Goal: Use online tool/utility: Utilize a website feature to perform a specific function

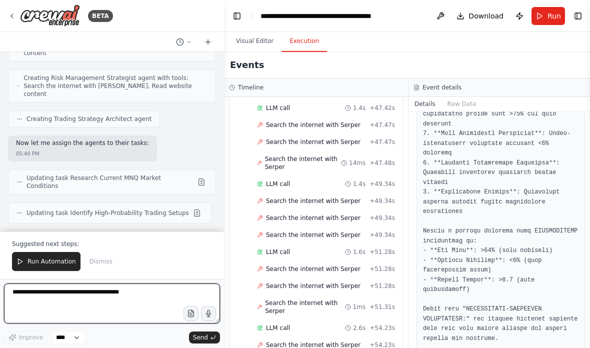
scroll to position [12946, 0]
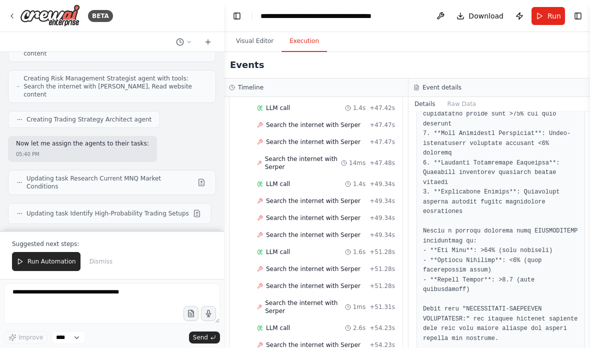
click at [42, 256] on button "Run Automation" at bounding box center [46, 261] width 69 height 19
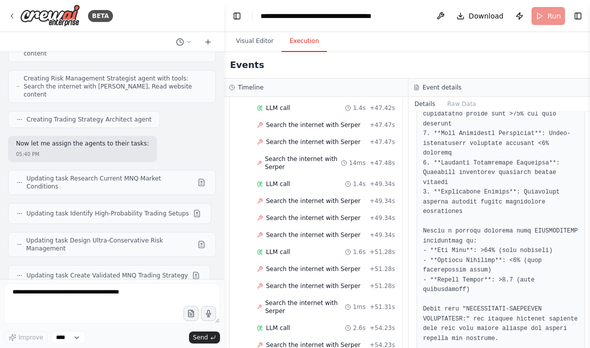
scroll to position [12898, 0]
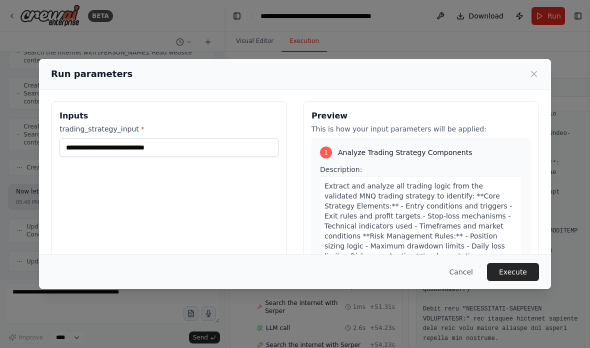
click at [523, 281] on button "Execute" at bounding box center [513, 272] width 52 height 18
click at [89, 124] on label "trading_strategy_input *" at bounding box center [169, 129] width 219 height 10
click at [89, 138] on input "trading_strategy_input *" at bounding box center [169, 147] width 219 height 19
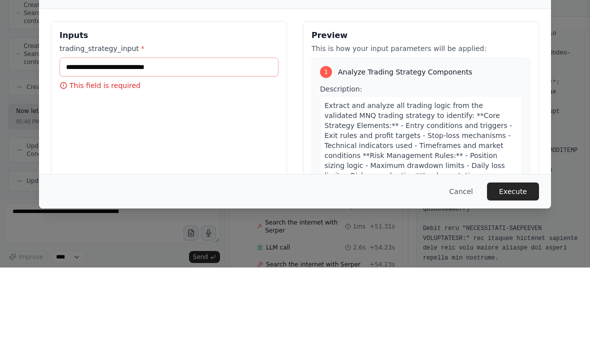
click at [91, 124] on label "trading_strategy_input *" at bounding box center [169, 129] width 219 height 10
click at [91, 138] on input "trading_strategy_input *" at bounding box center [169, 147] width 219 height 19
click at [92, 124] on label "trading_strategy_input *" at bounding box center [169, 129] width 219 height 10
click at [92, 138] on input "trading_strategy_input *" at bounding box center [169, 147] width 219 height 19
click at [85, 124] on label "trading_strategy_input *" at bounding box center [169, 129] width 219 height 10
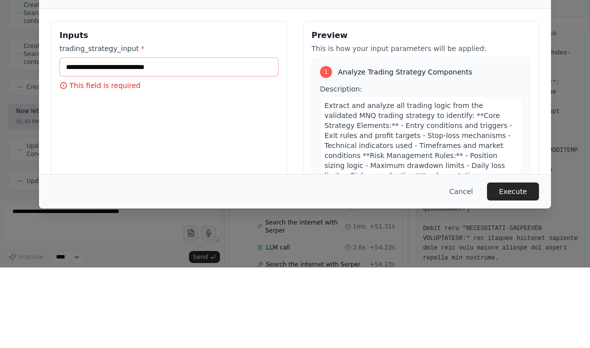
click at [85, 138] on input "trading_strategy_input *" at bounding box center [169, 147] width 219 height 19
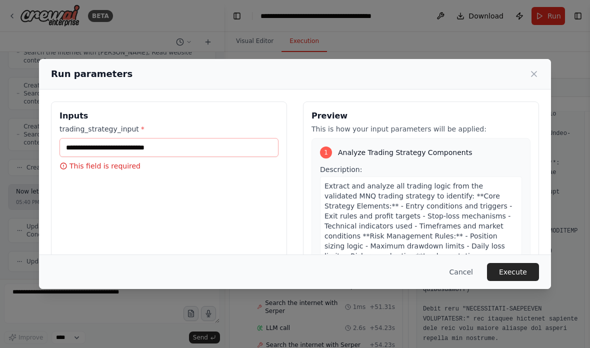
click at [475, 281] on button "Cancel" at bounding box center [462, 272] width 40 height 18
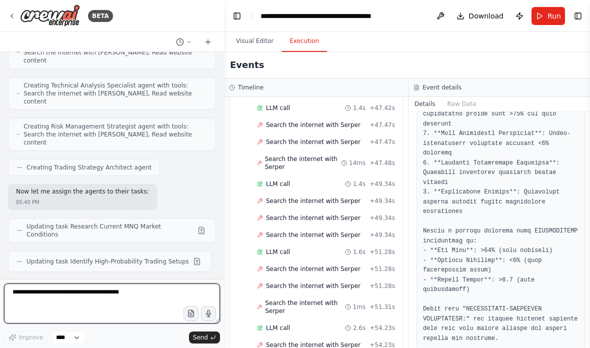
click at [129, 298] on textarea at bounding box center [112, 304] width 216 height 40
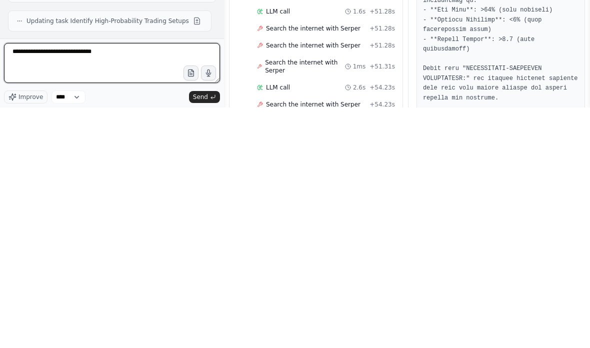
type textarea "**********"
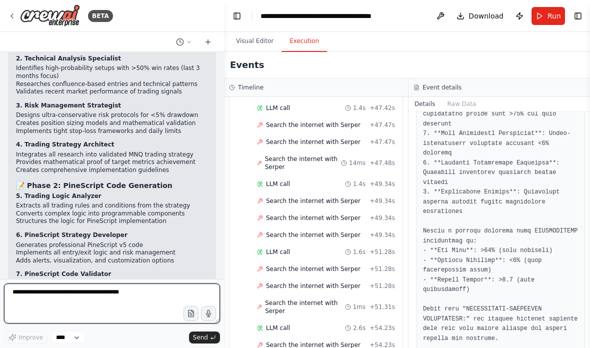
scroll to position [0, 0]
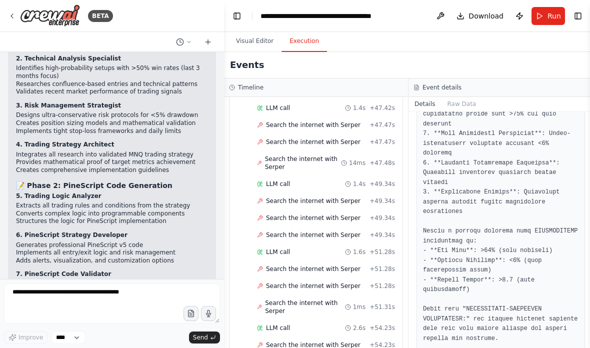
click at [546, 12] on button "Run" at bounding box center [549, 16] width 34 height 18
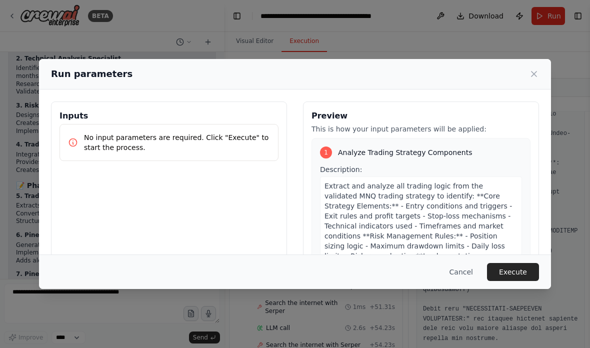
click at [521, 281] on button "Execute" at bounding box center [513, 272] width 52 height 18
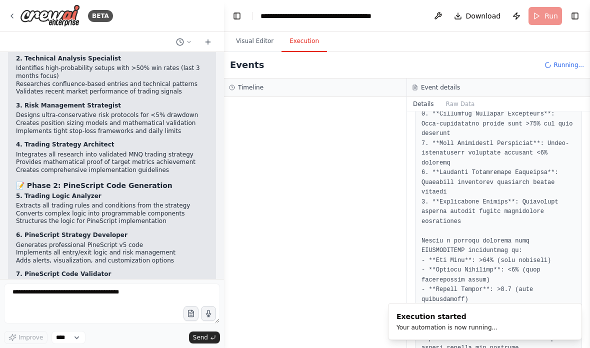
click at [234, 16] on button "Toggle Left Sidebar" at bounding box center [237, 16] width 14 height 14
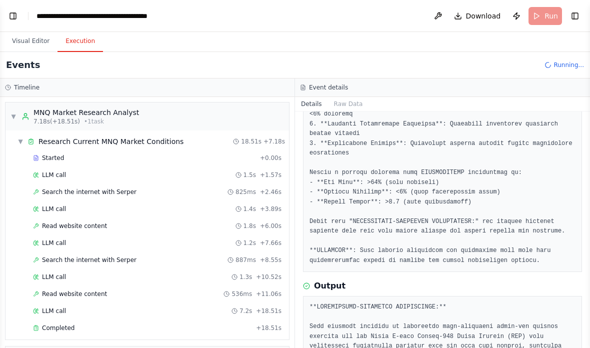
click at [203, 113] on div "▼ MNQ Market Research Analyst 7.18s (+18.51s) • 1 task" at bounding box center [148, 117] width 284 height 28
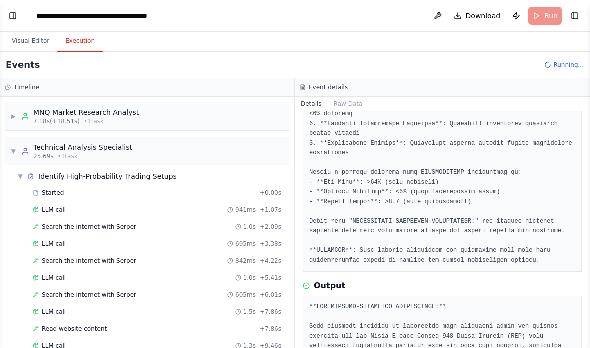
click at [210, 145] on div "▼ Technical Analysis Specialist 25.69s • 1 task" at bounding box center [148, 152] width 284 height 28
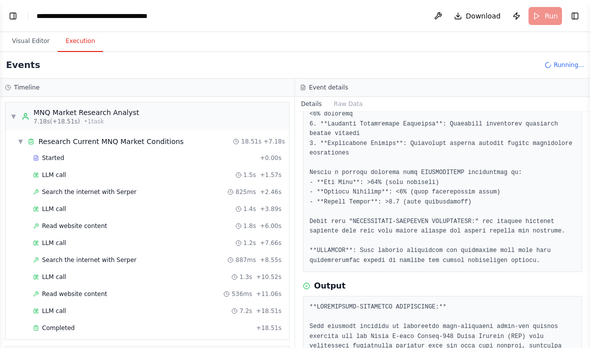
click at [161, 143] on div "Research Current MNQ Market Conditions" at bounding box center [111, 142] width 145 height 10
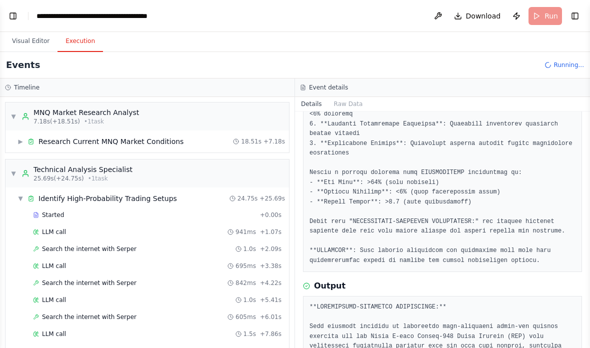
click at [182, 176] on div "▼ Technical Analysis Specialist 25.69s (+24.75s) • 1 task" at bounding box center [148, 174] width 284 height 28
click at [27, 168] on div "Technical Analysis Specialist 25.69s (+24.75s) • 1 task" at bounding box center [77, 174] width 111 height 18
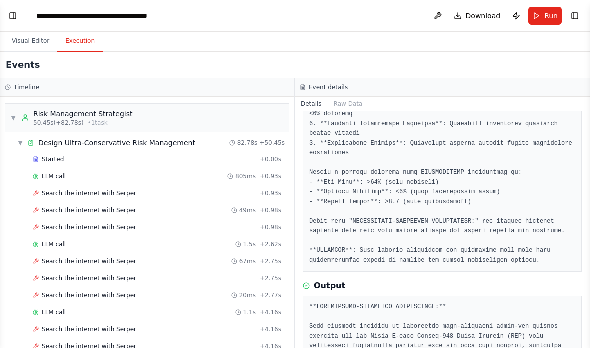
scroll to position [94, 0]
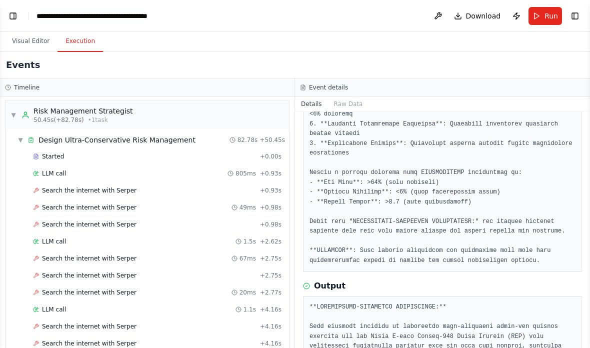
click at [48, 111] on div "Risk Management Strategist" at bounding box center [84, 111] width 100 height 10
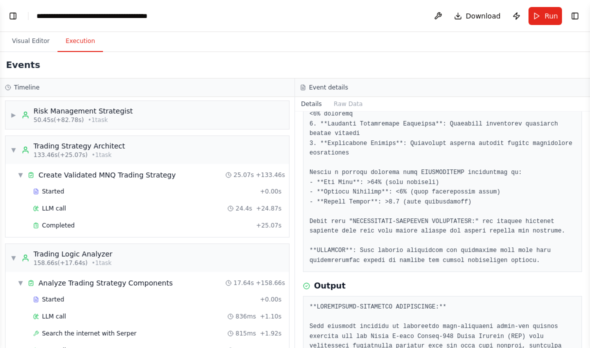
click at [41, 148] on div "Trading Strategy Architect" at bounding box center [80, 146] width 92 height 10
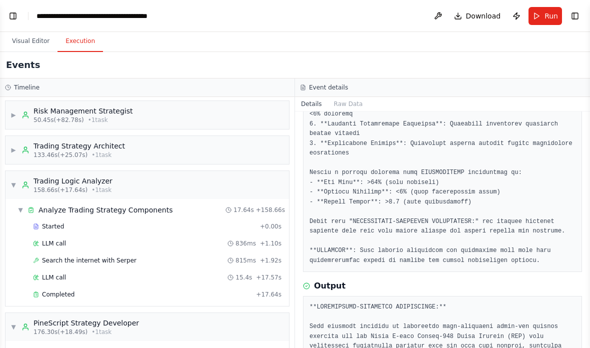
click at [41, 183] on div "Trading Logic Analyzer" at bounding box center [73, 181] width 79 height 10
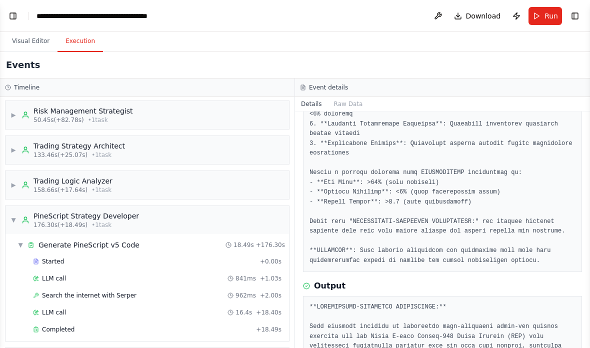
click at [41, 220] on div "PineScript Strategy Developer" at bounding box center [87, 216] width 106 height 10
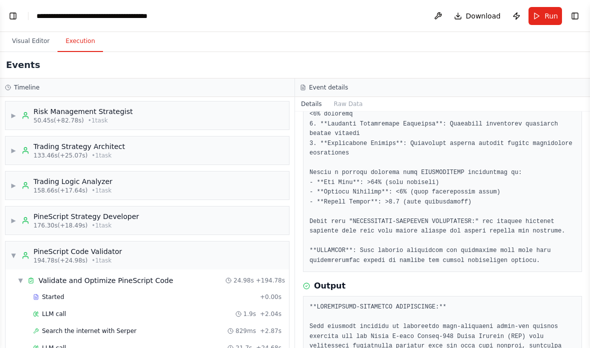
scroll to position [40, 0]
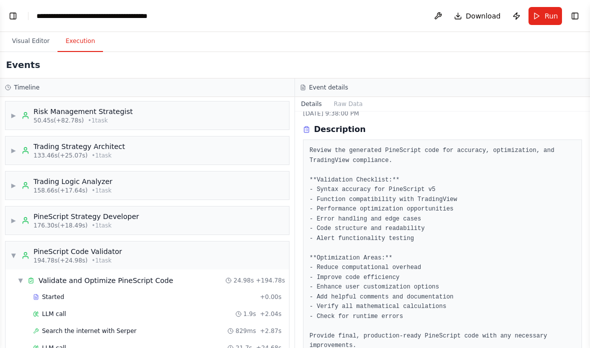
scroll to position [30, 0]
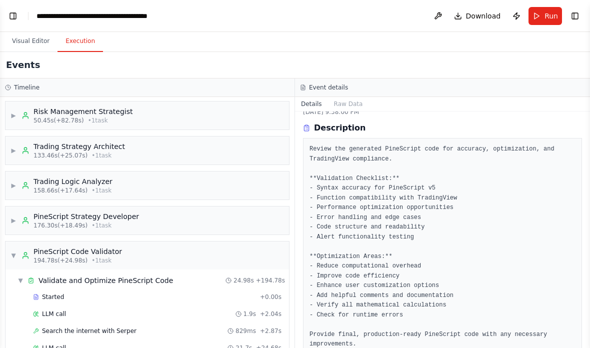
click at [560, 145] on pre "Review the generated PineScript code for accuracy, optimization, and TradingVie…" at bounding box center [443, 247] width 266 height 205
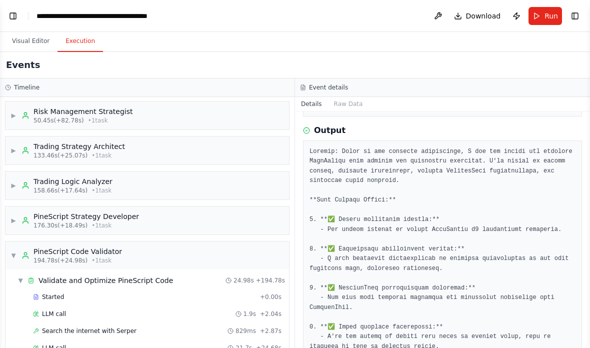
scroll to position [270, 0]
click at [340, 97] on button "Raw Data" at bounding box center [348, 104] width 41 height 14
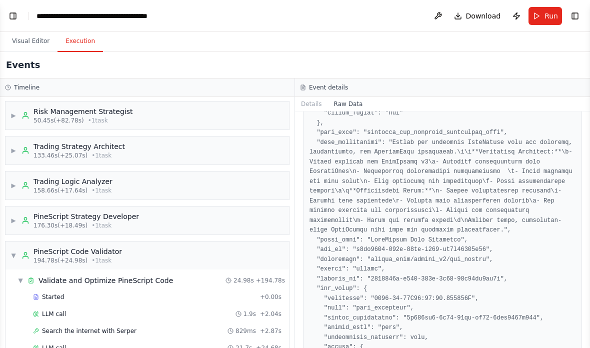
scroll to position [1038, 0]
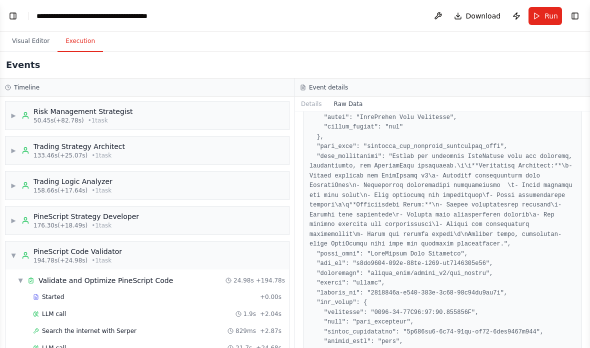
click at [312, 97] on button "Details" at bounding box center [311, 104] width 33 height 14
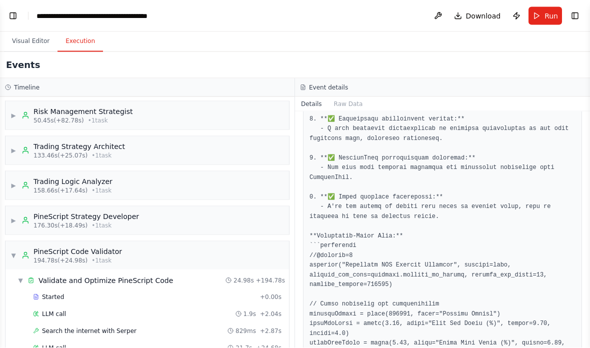
scroll to position [0, 0]
click at [11, 12] on button "Toggle Left Sidebar" at bounding box center [13, 16] width 14 height 14
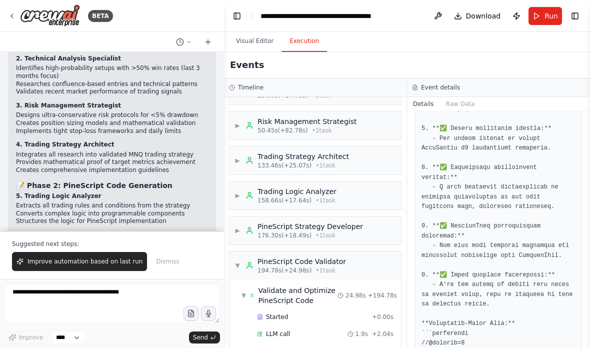
click at [48, 263] on span "Improve automation based on last run" at bounding box center [85, 262] width 115 height 8
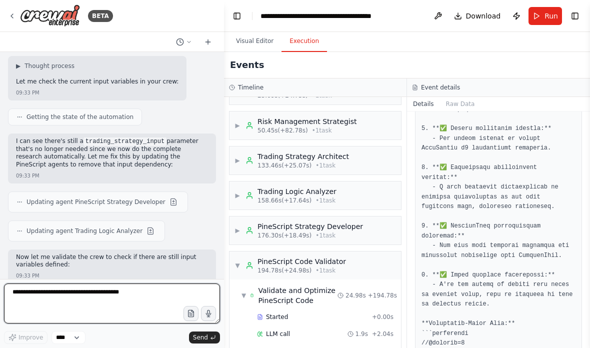
scroll to position [13796, 0]
click at [40, 299] on textarea at bounding box center [112, 304] width 216 height 40
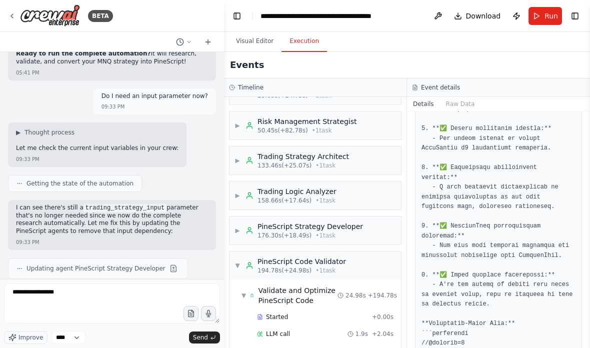
scroll to position [13730, 0]
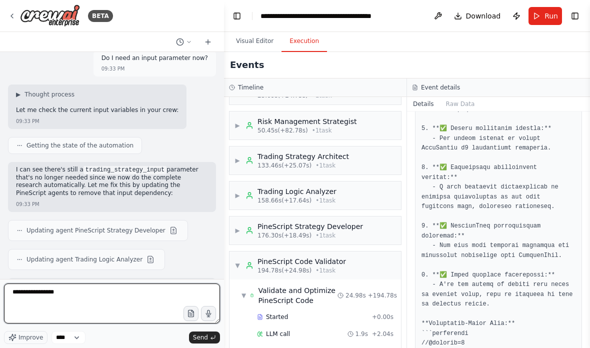
click at [67, 290] on textarea "**********" at bounding box center [112, 304] width 216 height 40
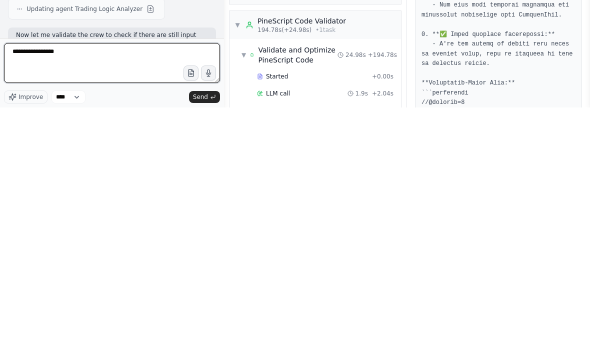
scroll to position [13779, 0]
click at [58, 284] on textarea "**********" at bounding box center [112, 304] width 216 height 40
click at [38, 284] on textarea "**********" at bounding box center [112, 304] width 216 height 40
click at [47, 284] on textarea "**********" at bounding box center [112, 304] width 216 height 40
click at [40, 284] on textarea "**********" at bounding box center [112, 304] width 216 height 40
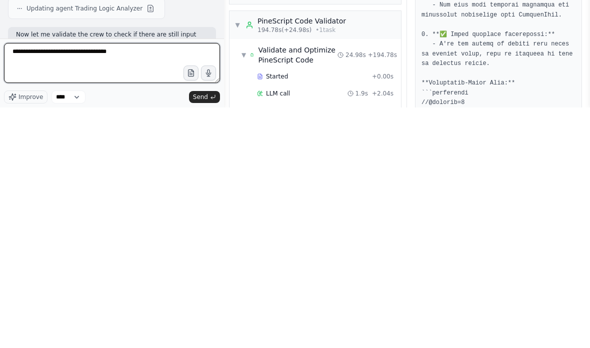
click at [45, 284] on textarea "**********" at bounding box center [112, 304] width 216 height 40
type textarea "**********"
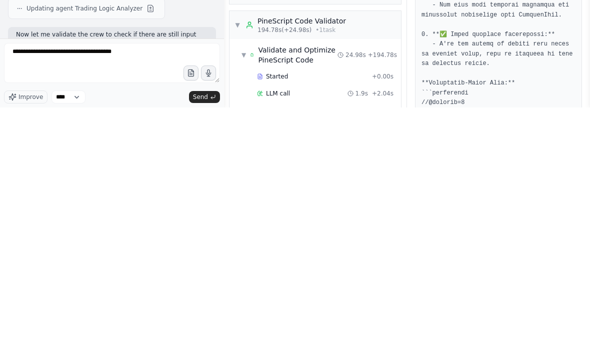
click at [203, 334] on span "Send" at bounding box center [200, 338] width 15 height 8
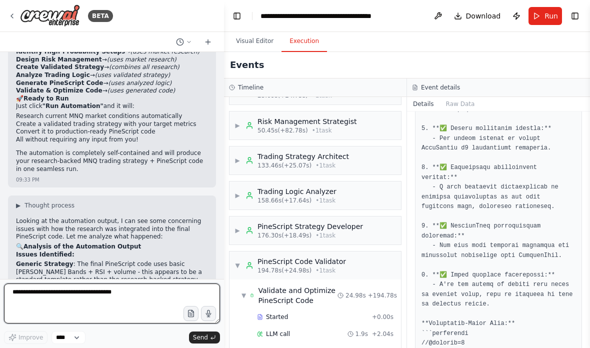
scroll to position [14167, 0]
click at [38, 292] on textarea "**********" at bounding box center [112, 304] width 216 height 40
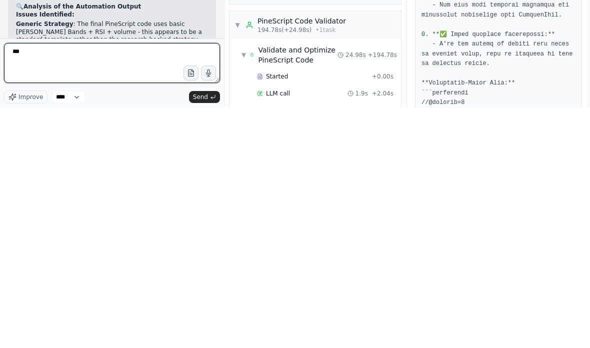
type textarea "***"
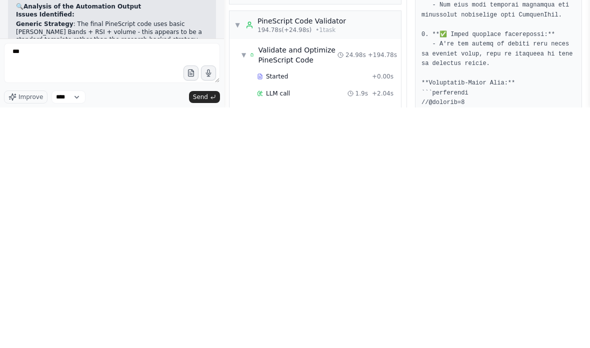
click at [199, 334] on span "Send" at bounding box center [200, 338] width 15 height 8
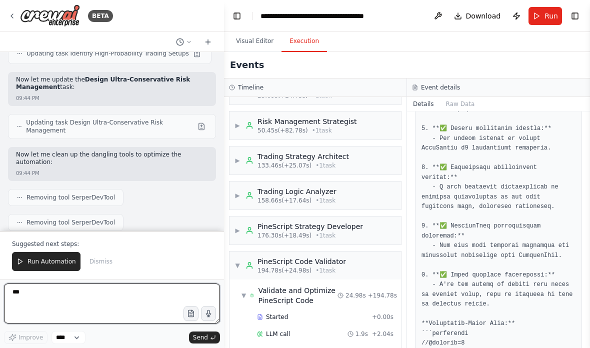
scroll to position [15654, 0]
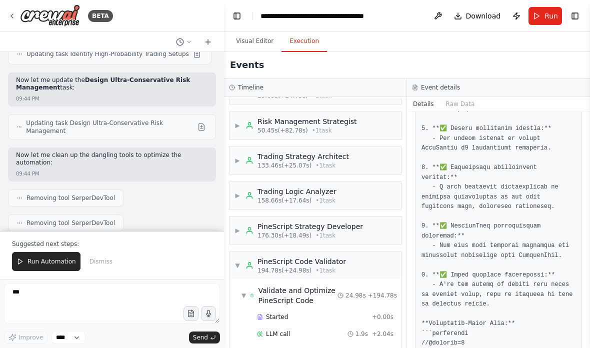
click at [57, 260] on span "Run Automation" at bounding box center [52, 262] width 49 height 8
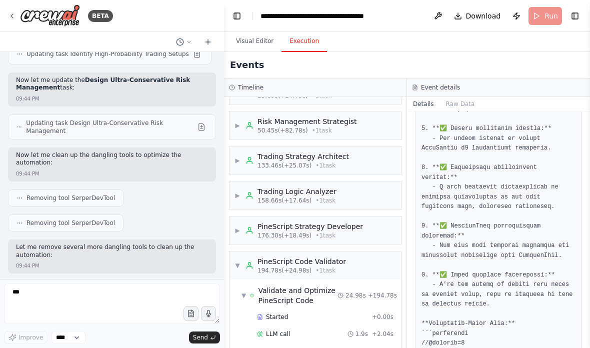
scroll to position [15606, 0]
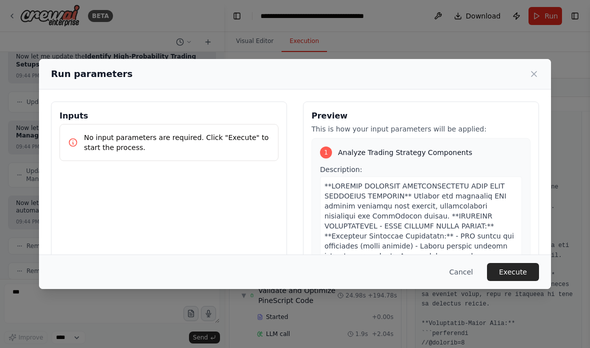
click at [525, 281] on button "Execute" at bounding box center [513, 272] width 52 height 18
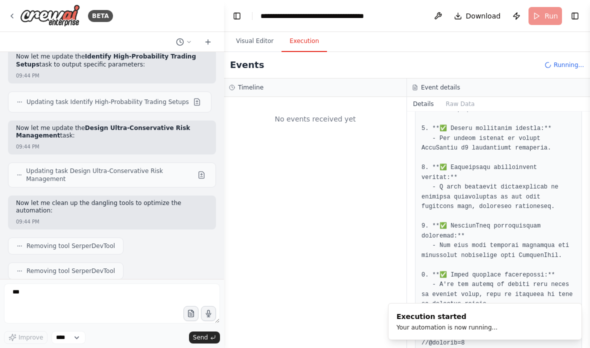
scroll to position [0, 0]
click at [240, 11] on button "Toggle Left Sidebar" at bounding box center [237, 16] width 14 height 14
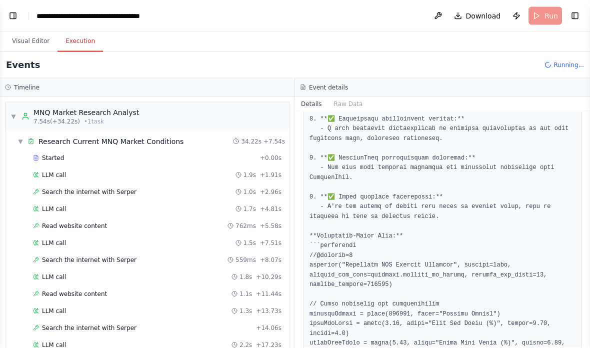
scroll to position [2, 0]
click at [71, 127] on div "▼ MNQ Market Research Analyst 7.54s (+34.22s) • 1 task" at bounding box center [148, 117] width 284 height 28
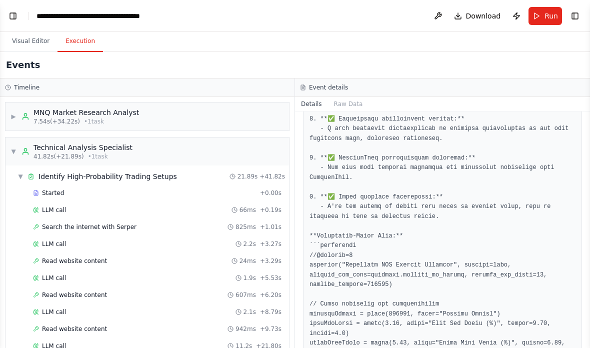
click at [53, 172] on div "Identify High-Probability Trading Setups" at bounding box center [108, 177] width 139 height 10
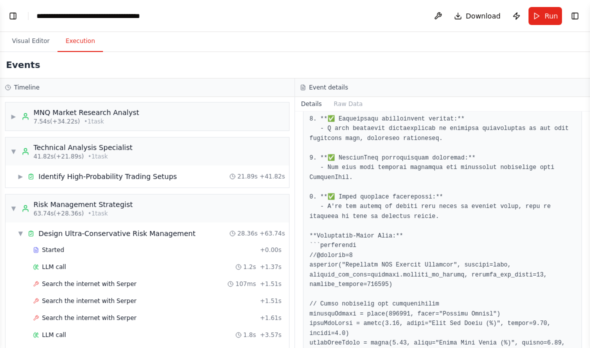
click at [48, 200] on div "Risk Management Strategist" at bounding box center [84, 205] width 100 height 10
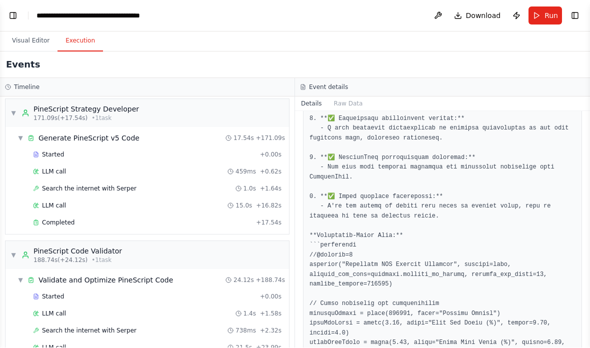
scroll to position [40, 0]
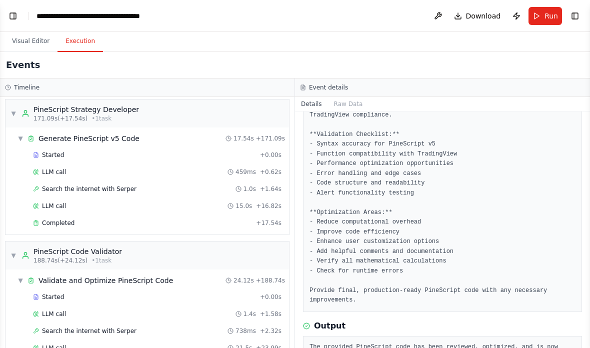
click at [53, 216] on div "Completed + 17.54s" at bounding box center [158, 223] width 256 height 15
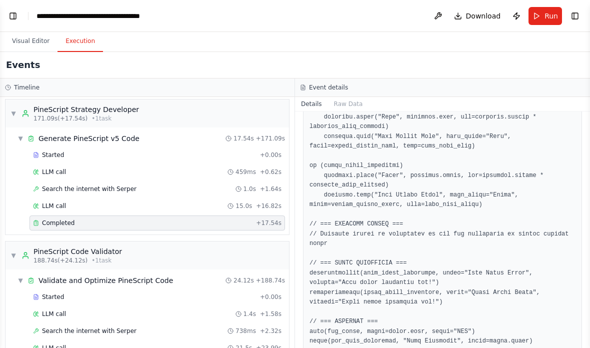
scroll to position [967, 0]
click at [482, 194] on pre at bounding box center [443, 9] width 266 height 751
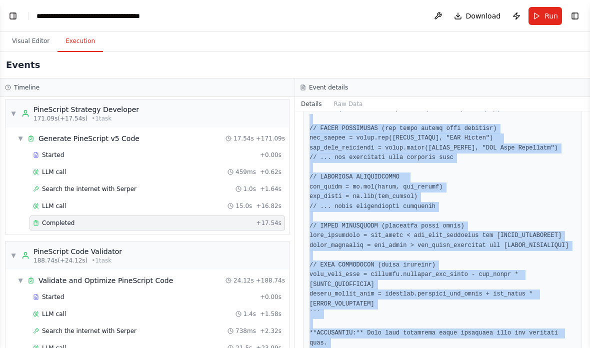
scroll to position [216, 0]
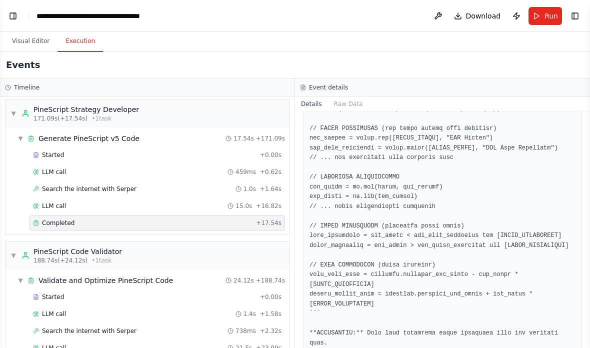
copy pre "```pinescript //@version=5 strategy("MNQ Research-Based Strategy", overlay=true…"
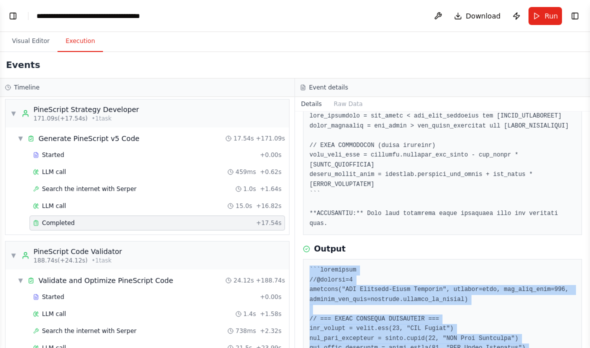
scroll to position [336, 0]
copy pre "```pinescript //@version=5 strategy("MNQ Research-Based Strategy", overlay=true…"
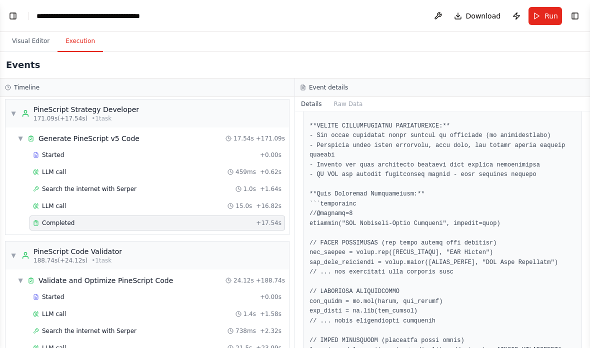
scroll to position [102, 0]
click at [580, 10] on button "Toggle Right Sidebar" at bounding box center [575, 16] width 14 height 14
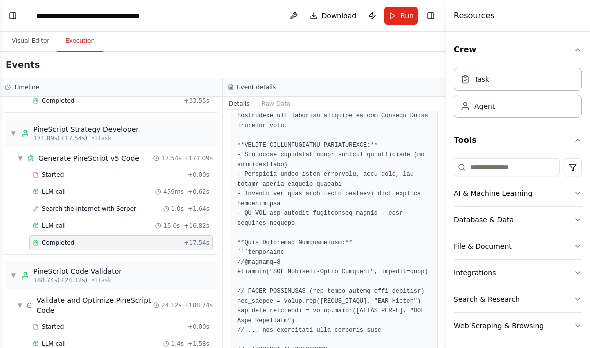
click at [437, 8] on header "**********" at bounding box center [223, 16] width 446 height 32
click at [433, 12] on button "Toggle Right Sidebar" at bounding box center [431, 16] width 14 height 14
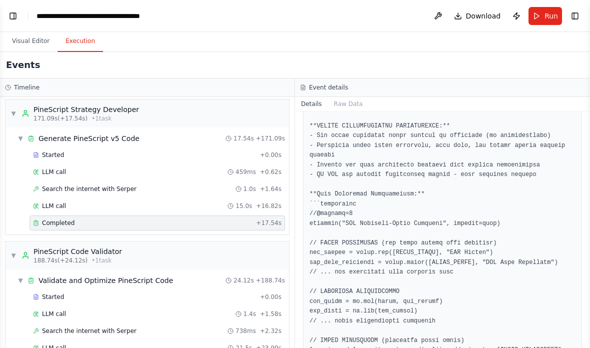
click at [12, 13] on button "Toggle Left Sidebar" at bounding box center [13, 16] width 14 height 14
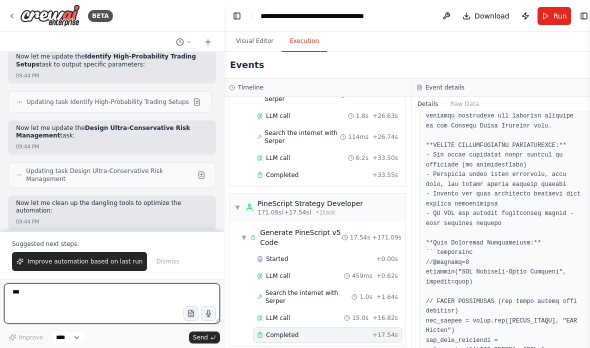
click at [142, 297] on textarea "***" at bounding box center [112, 304] width 216 height 40
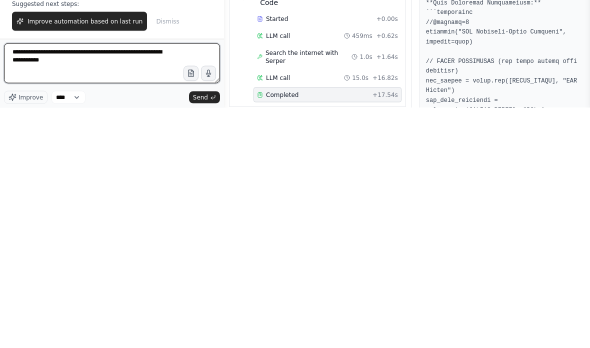
click at [100, 284] on textarea "**********" at bounding box center [112, 304] width 216 height 40
click at [102, 284] on textarea "**********" at bounding box center [112, 304] width 216 height 40
type textarea "**********"
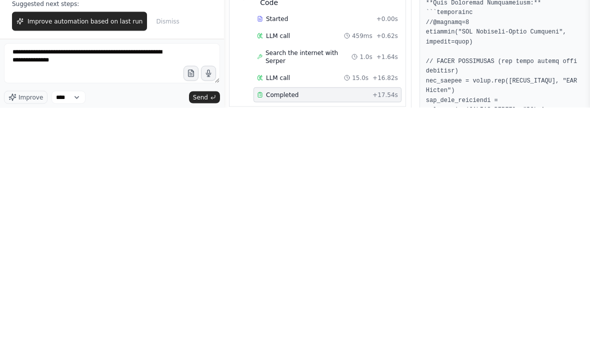
click at [199, 334] on span "Send" at bounding box center [200, 338] width 15 height 8
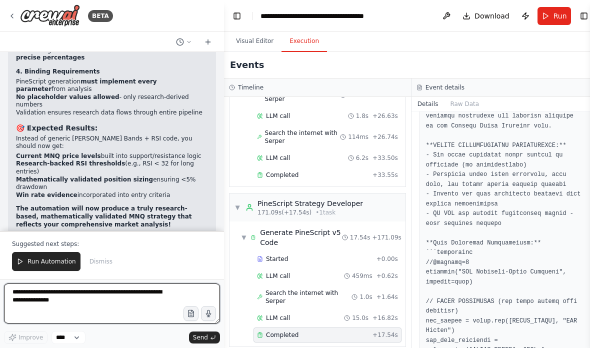
scroll to position [16427, 0]
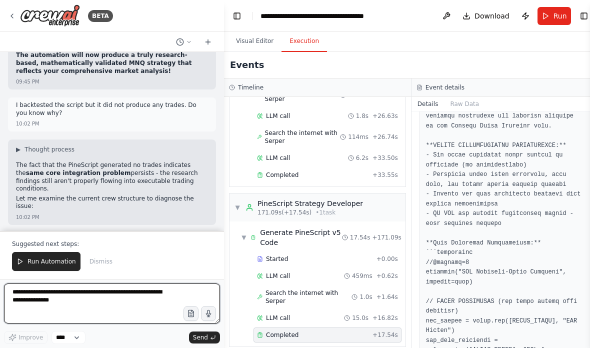
click at [148, 289] on textarea "**********" at bounding box center [112, 304] width 216 height 40
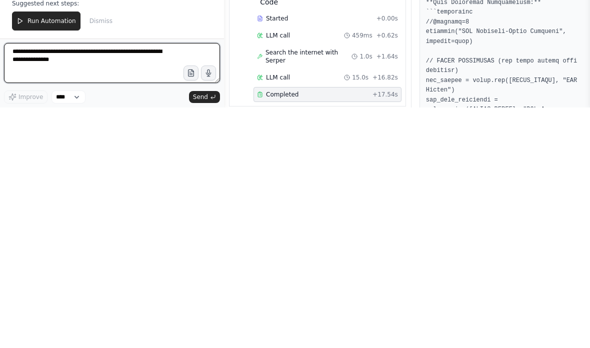
scroll to position [16595, 0]
type textarea "**********"
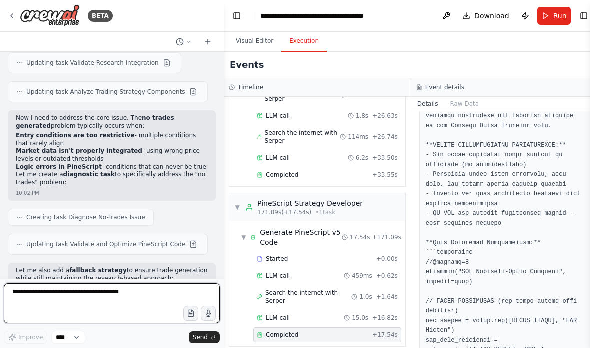
scroll to position [16916, 0]
click at [149, 294] on textarea at bounding box center [112, 304] width 216 height 40
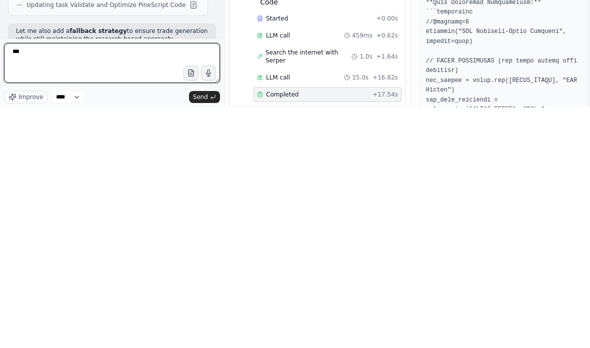
type textarea "***"
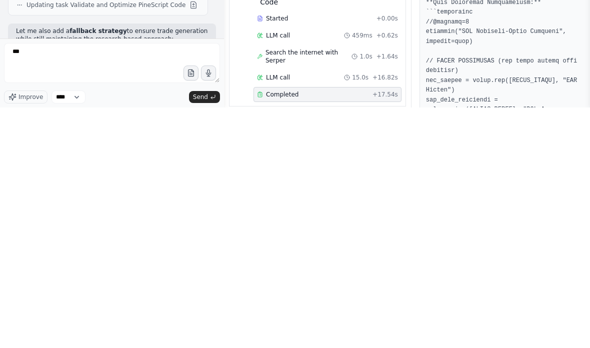
click at [210, 332] on button "Send" at bounding box center [204, 338] width 31 height 12
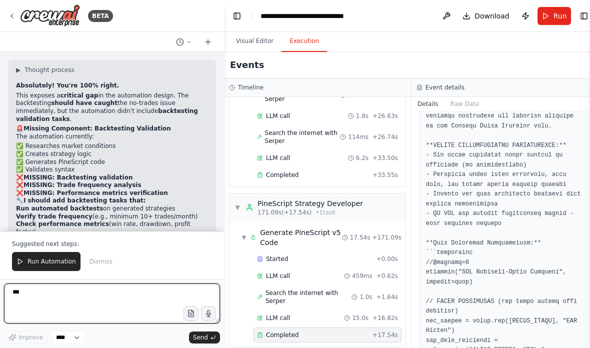
scroll to position [17663, 0]
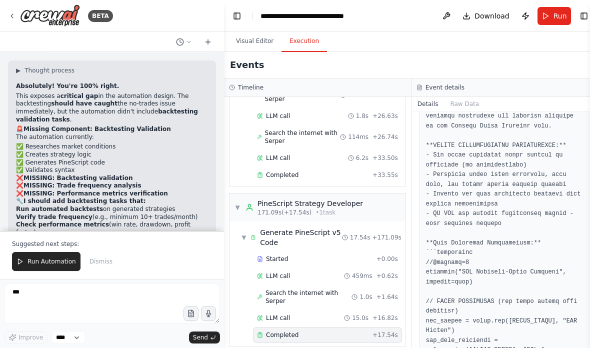
click at [58, 261] on span "Run Automation" at bounding box center [52, 262] width 49 height 8
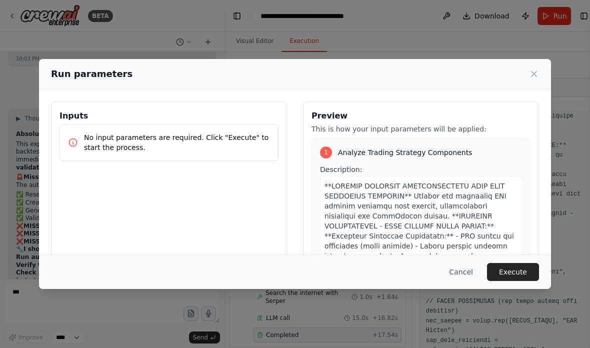
click at [523, 281] on button "Execute" at bounding box center [513, 272] width 52 height 18
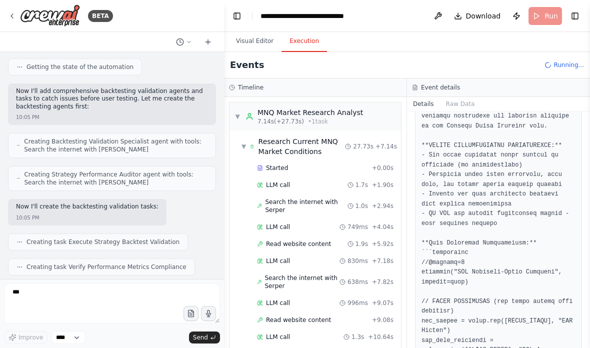
scroll to position [18128, 0]
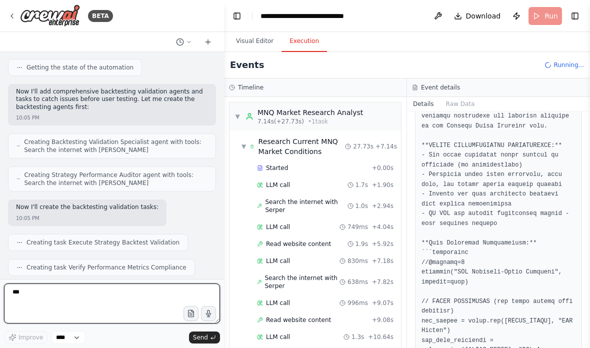
click at [145, 293] on textarea "***" at bounding box center [112, 304] width 216 height 40
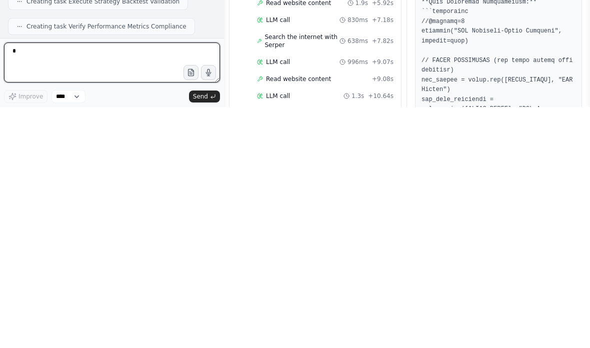
scroll to position [40, 0]
type textarea "***"
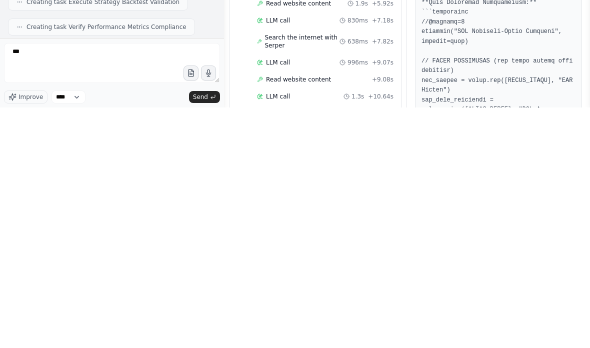
click at [212, 335] on icon "submit" at bounding box center [213, 338] width 6 height 6
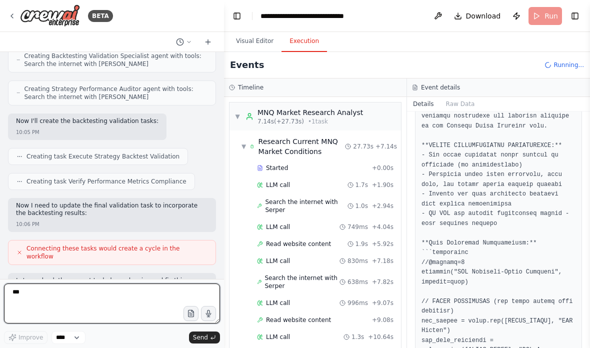
scroll to position [18270, 0]
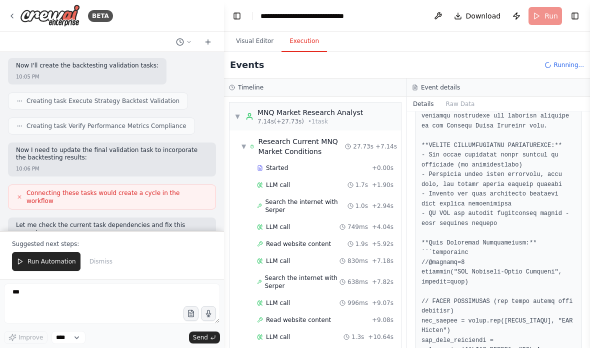
click at [59, 260] on span "Run Automation" at bounding box center [52, 262] width 49 height 8
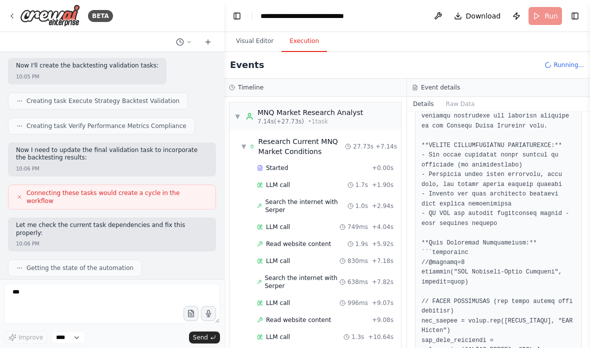
scroll to position [18222, 0]
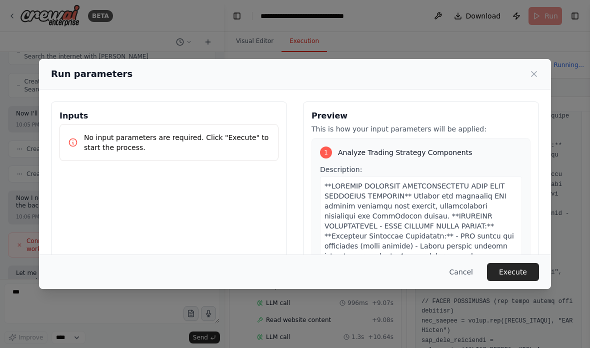
click at [524, 281] on button "Execute" at bounding box center [513, 272] width 52 height 18
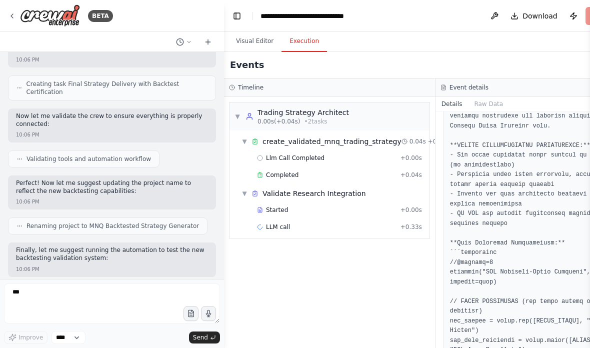
scroll to position [0, 0]
click at [238, 17] on button "Toggle Left Sidebar" at bounding box center [237, 16] width 14 height 14
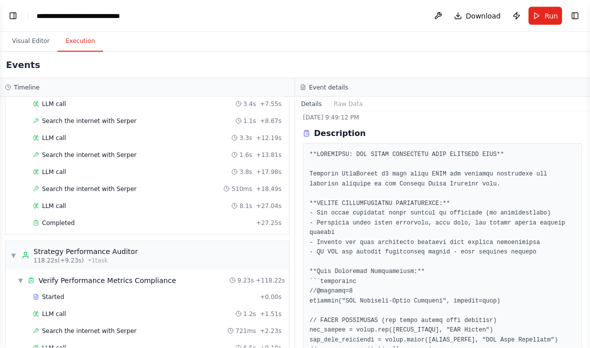
scroll to position [40, 0]
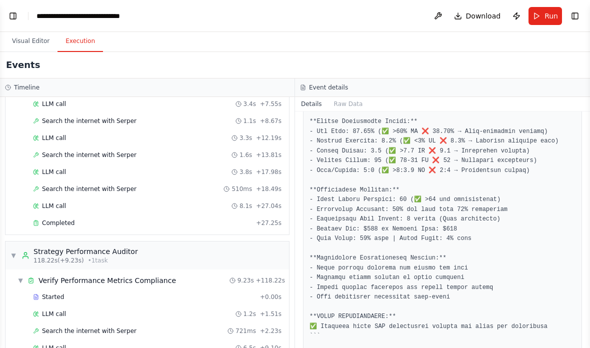
scroll to position [425, 0]
click at [206, 216] on div "Completed + 27.25s" at bounding box center [158, 223] width 256 height 15
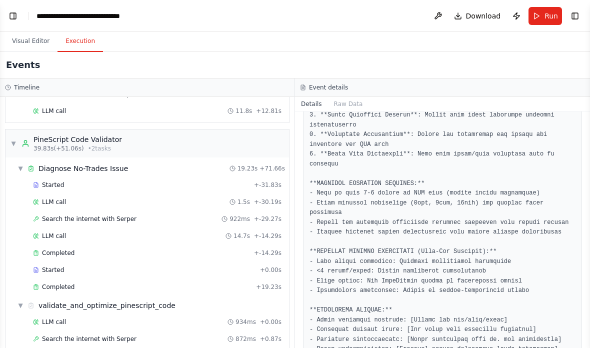
scroll to position [736, 0]
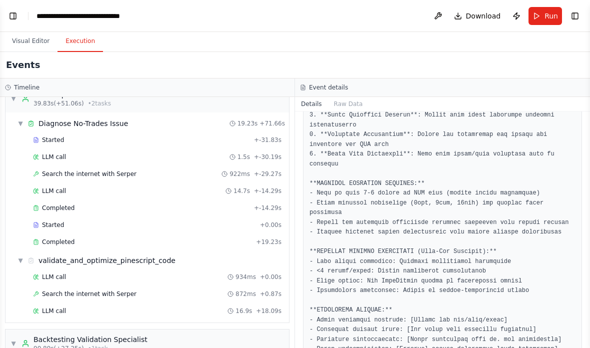
click at [245, 235] on div "Completed + 19.23s" at bounding box center [158, 242] width 256 height 15
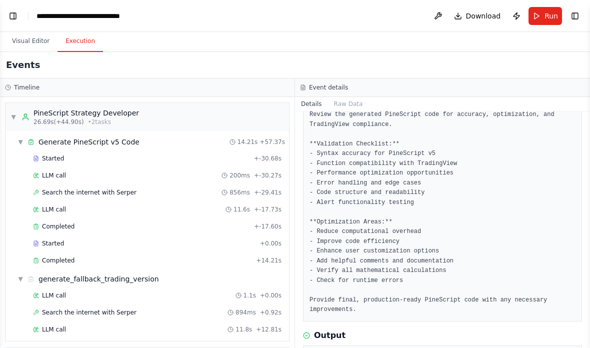
scroll to position [462, 0]
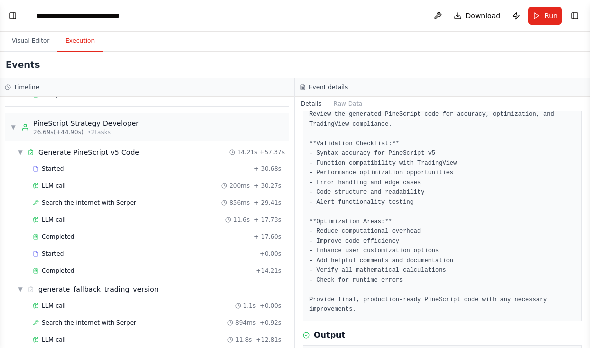
click at [223, 267] on div "Completed" at bounding box center [142, 271] width 219 height 8
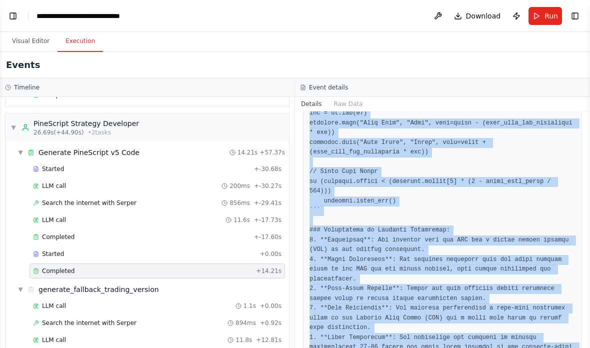
scroll to position [1024, 0]
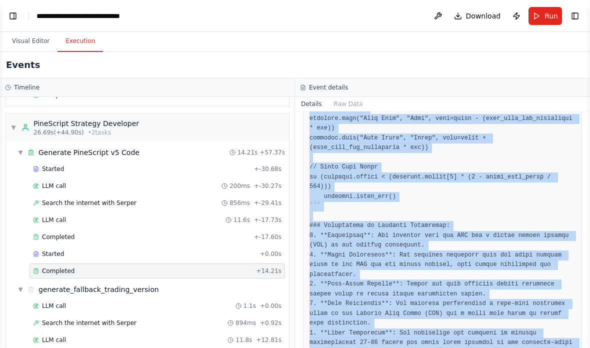
copy pre "//@version=5 strategy("Simplified Research-Based Strategy", overlay=true) // In…"
click at [179, 79] on div "Timeline" at bounding box center [147, 88] width 295 height 19
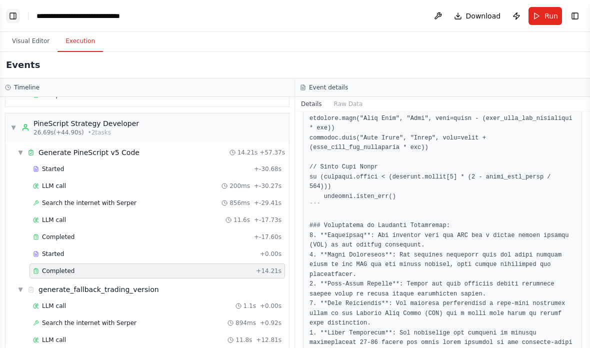
click at [10, 11] on button "Toggle Left Sidebar" at bounding box center [13, 16] width 14 height 14
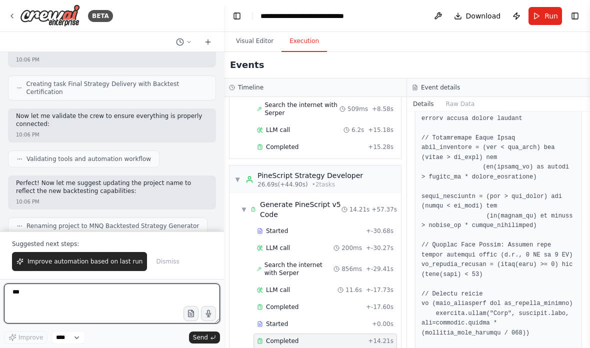
click at [35, 296] on textarea "***" at bounding box center [112, 304] width 216 height 40
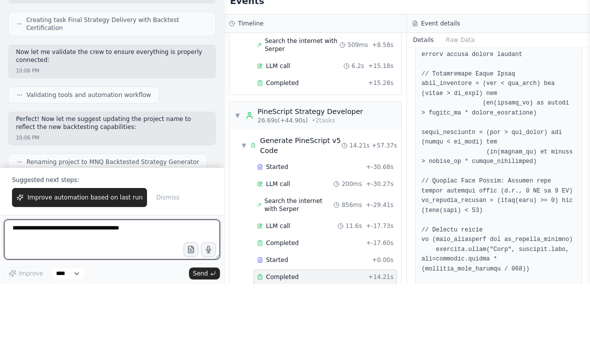
click at [181, 284] on textarea at bounding box center [112, 304] width 216 height 40
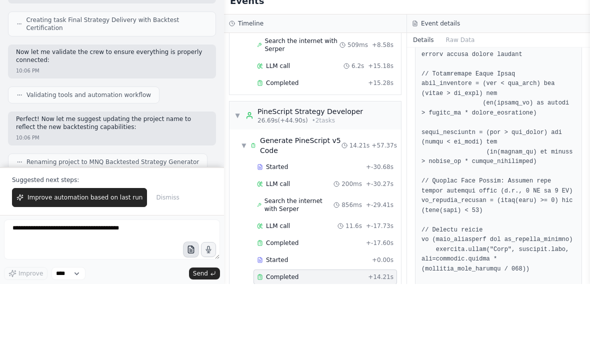
click at [191, 310] on icon "button" at bounding box center [191, 314] width 9 height 9
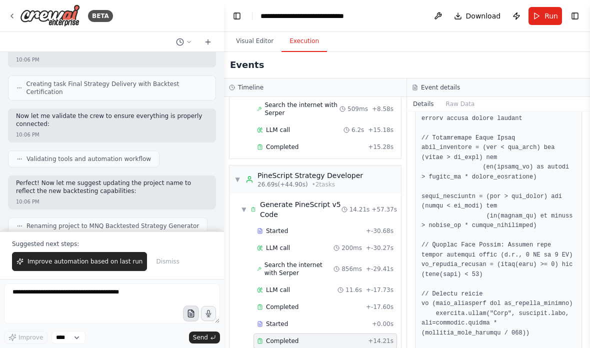
scroll to position [462, 11]
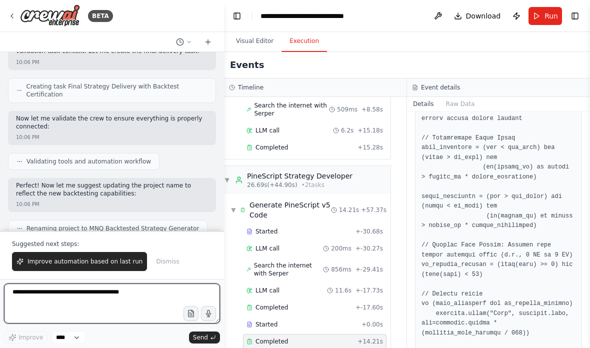
click at [29, 295] on textarea at bounding box center [112, 304] width 216 height 40
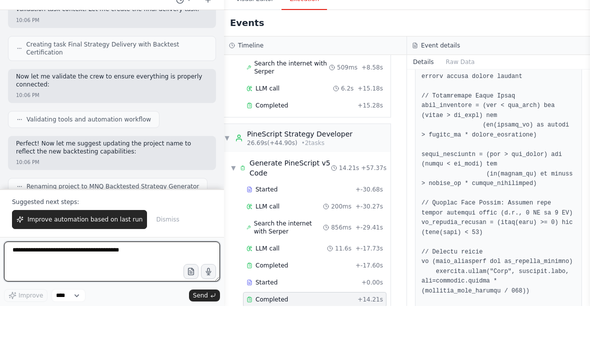
click at [178, 284] on textarea at bounding box center [112, 304] width 216 height 40
click at [194, 284] on textarea at bounding box center [112, 304] width 216 height 40
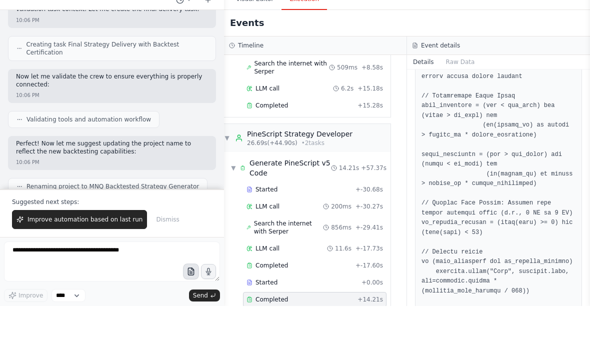
click at [193, 310] on icon "button" at bounding box center [191, 314] width 9 height 9
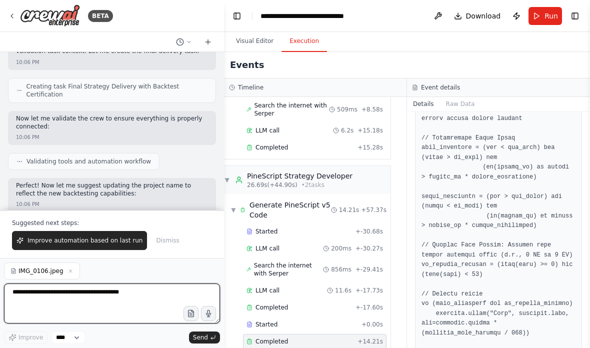
click at [36, 303] on textarea at bounding box center [112, 304] width 216 height 40
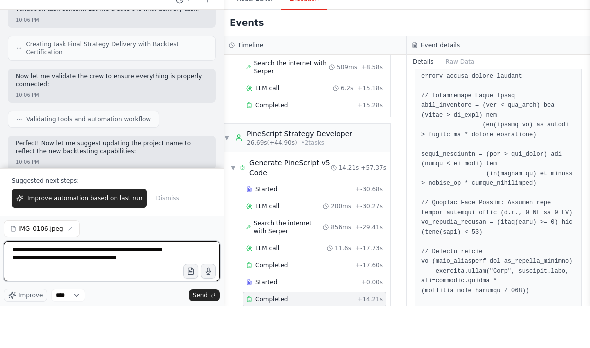
type textarea "**********"
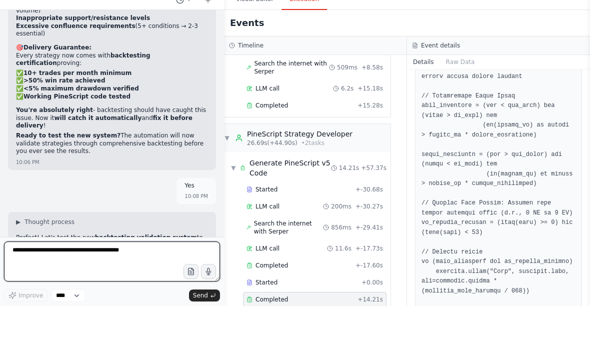
scroll to position [19166, 0]
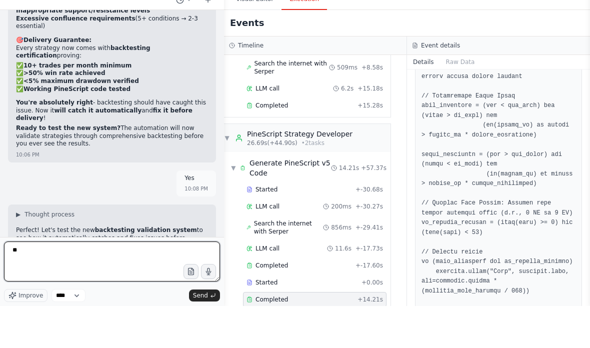
type textarea "***"
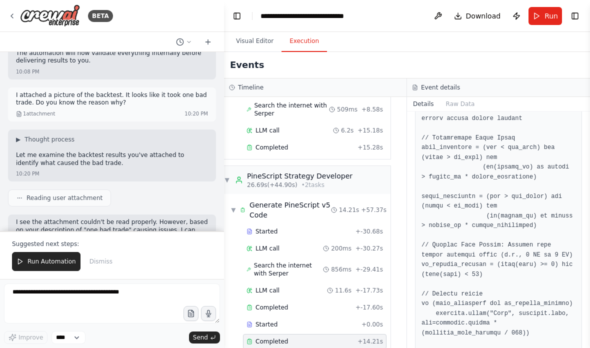
scroll to position [19727, 0]
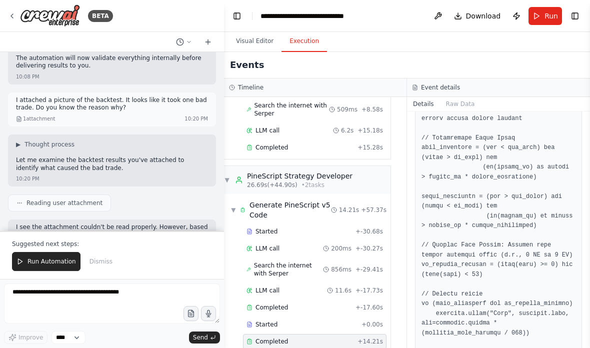
click at [49, 265] on span "Run Automation" at bounding box center [52, 262] width 49 height 8
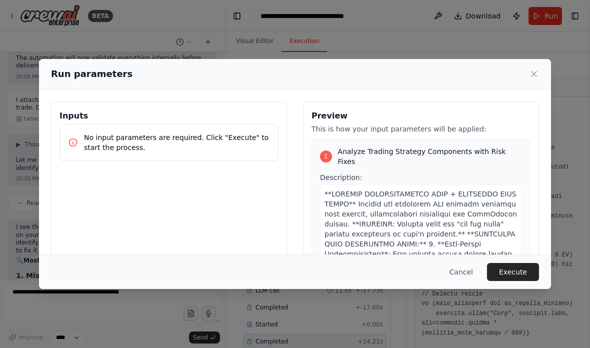
scroll to position [19849, 0]
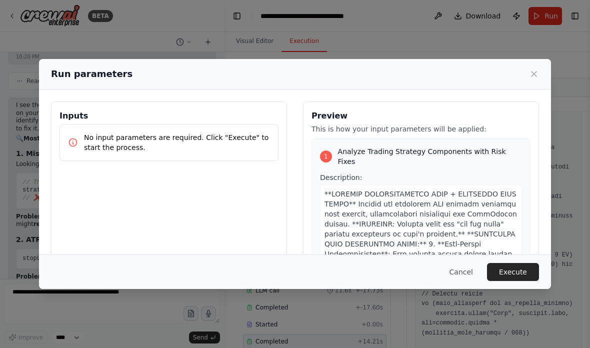
click at [524, 281] on button "Execute" at bounding box center [513, 272] width 52 height 18
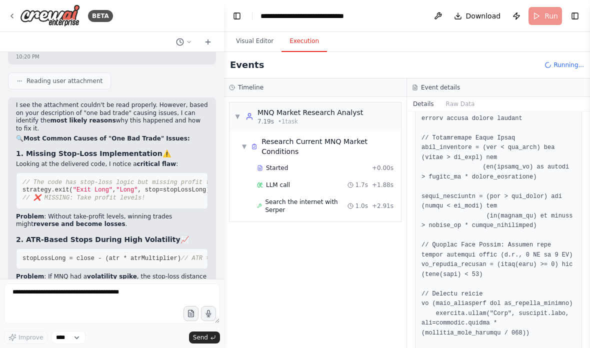
scroll to position [0, 0]
click at [239, 14] on button "Toggle Left Sidebar" at bounding box center [237, 16] width 14 height 14
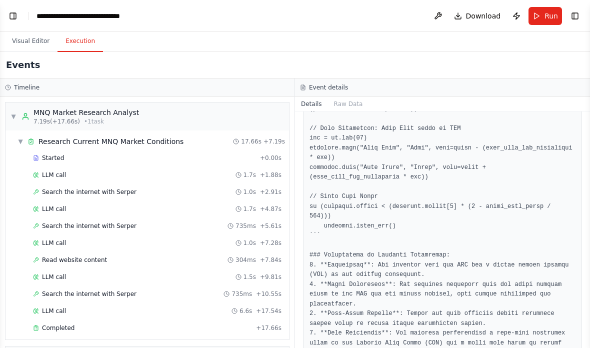
click at [214, 117] on div "▼ MNQ Market Research Analyst 7.19s (+17.66s) • 1 task" at bounding box center [148, 117] width 284 height 28
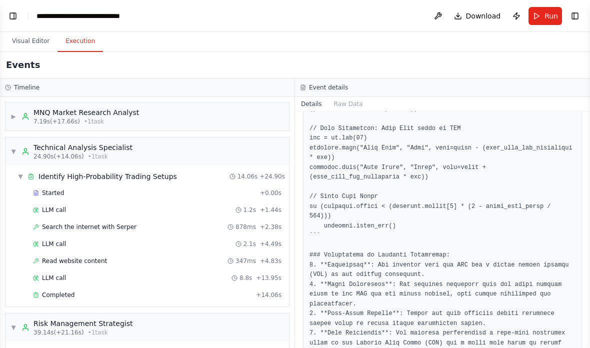
click at [218, 147] on div "▼ Technical Analysis Specialist 24.90s (+14.06s) • 1 task" at bounding box center [148, 152] width 284 height 28
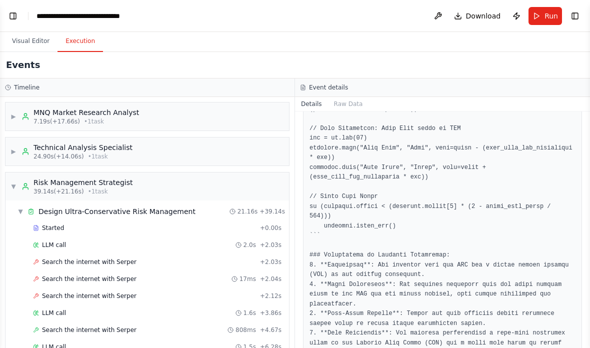
click at [221, 178] on div "▼ Risk Management Strategist 39.14s (+21.16s) • 1 task" at bounding box center [148, 187] width 284 height 28
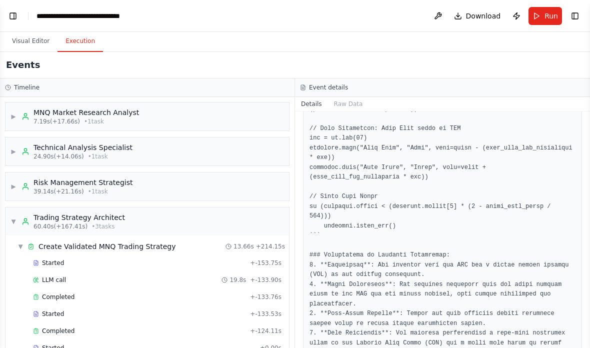
click at [226, 215] on div "▼ Trading Strategy Architect 60.40s (+167.41s) • 3 task s" at bounding box center [148, 222] width 284 height 28
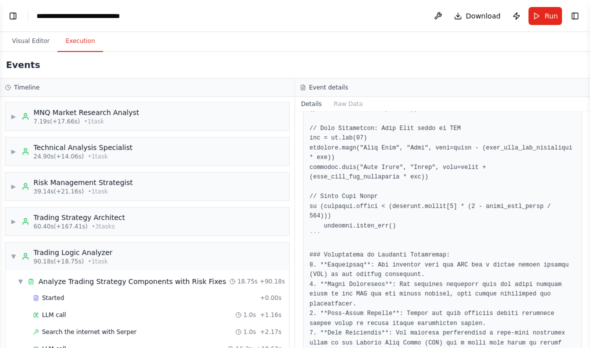
click at [210, 260] on div "▼ Trading Logic Analyzer 90.18s (+18.75s) • 1 task" at bounding box center [148, 257] width 284 height 28
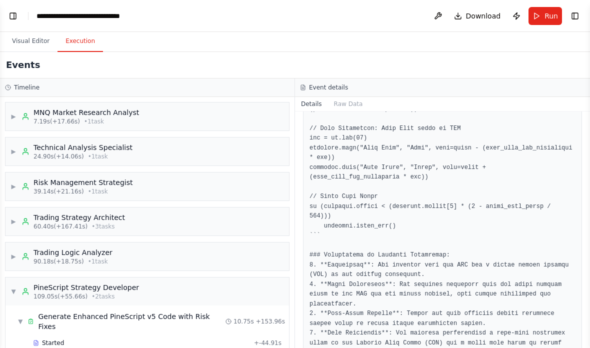
click at [230, 288] on div "▼ PineScript Strategy Developer 109.05s (+55.66s) • 2 task s" at bounding box center [148, 292] width 284 height 28
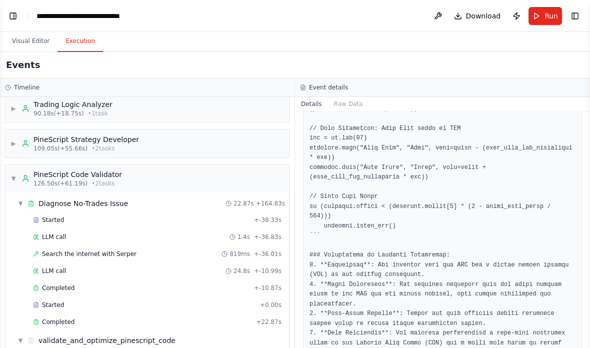
scroll to position [159, 0]
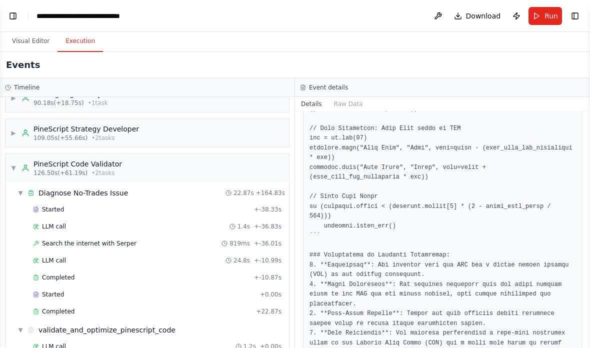
click at [230, 164] on div "▼ PineScript Code Validator 126.50s (+61.19s) • 2 task s" at bounding box center [148, 168] width 284 height 28
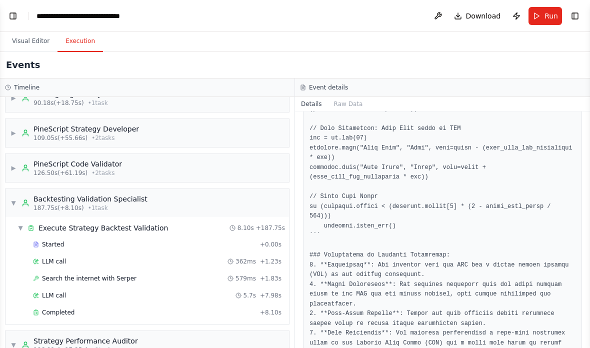
click at [223, 194] on div "▼ Backtesting Validation Specialist 187.75s (+8.10s) • 1 task" at bounding box center [148, 203] width 284 height 28
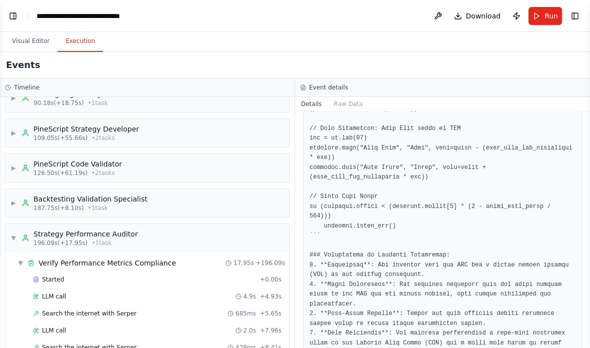
click at [220, 232] on div "▼ Strategy Performance Auditor 196.09s (+17.95s) • 1 task" at bounding box center [148, 238] width 284 height 28
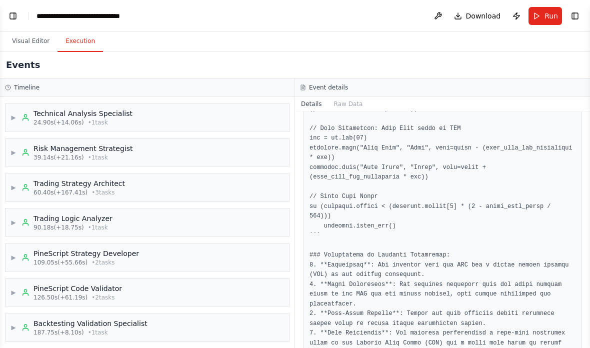
scroll to position [40, 0]
click at [237, 279] on div "▶ PineScript Code Validator 126.50s (+61.19s) • 2 task s" at bounding box center [148, 293] width 284 height 28
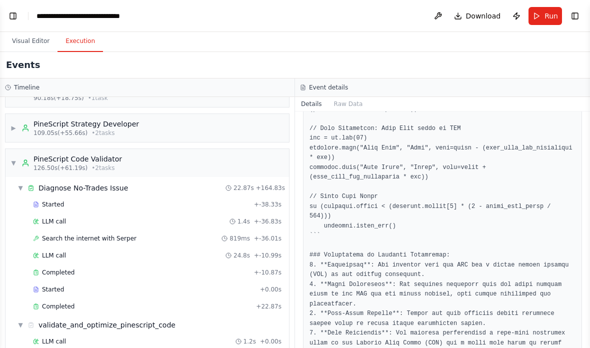
scroll to position [165, 0]
click at [215, 298] on div "Completed + 22.87s" at bounding box center [158, 305] width 256 height 15
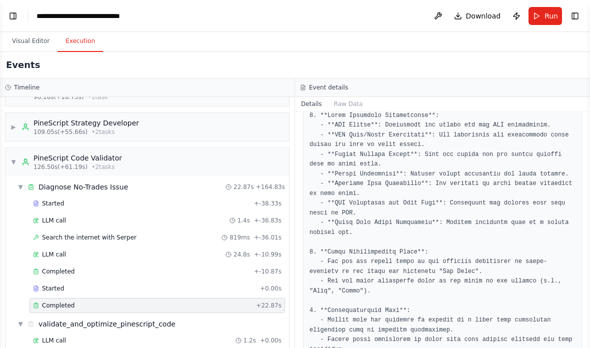
scroll to position [1143, 0]
click at [238, 268] on div "Completed" at bounding box center [141, 272] width 217 height 8
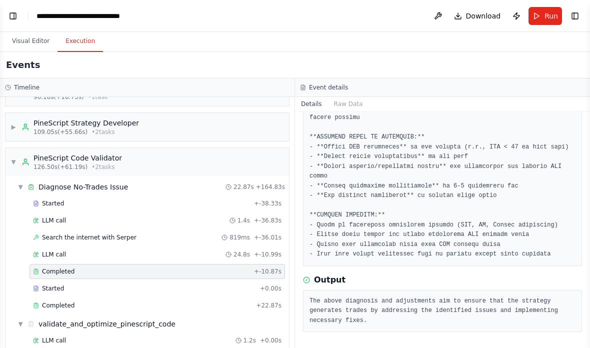
scroll to position [178, 0]
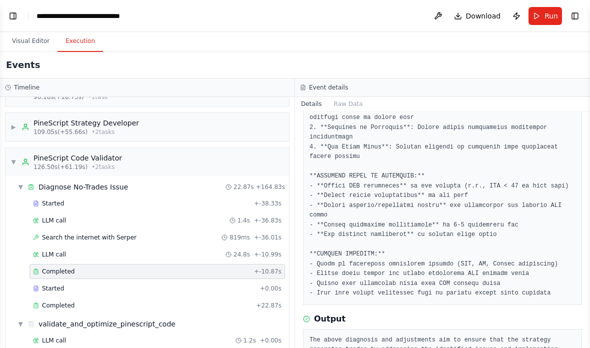
click at [237, 148] on div "▼ PineScript Code Validator 126.50s (+61.19s) • 2 task s" at bounding box center [148, 162] width 284 height 28
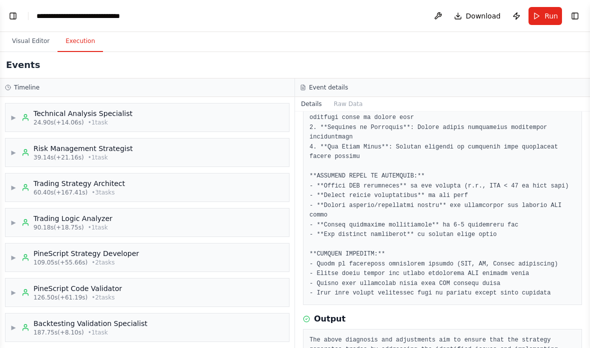
click at [213, 244] on div "▶ PineScript Strategy Developer 109.05s (+55.66s) • 2 task s" at bounding box center [148, 258] width 284 height 28
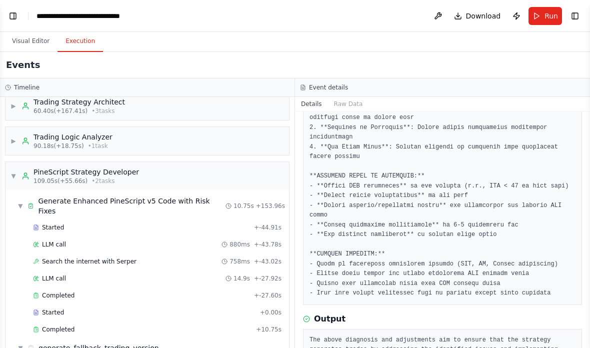
scroll to position [116, 0]
click at [178, 322] on div "Completed + 10.75s" at bounding box center [158, 329] width 256 height 15
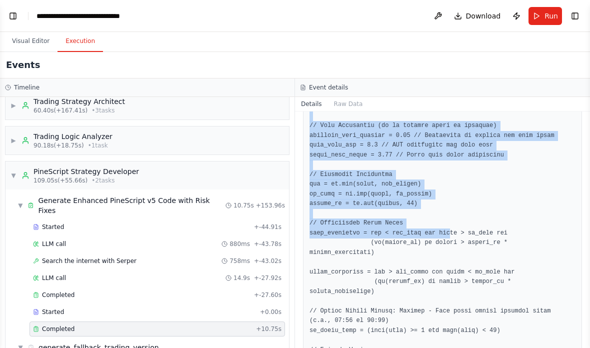
scroll to position [541, 0]
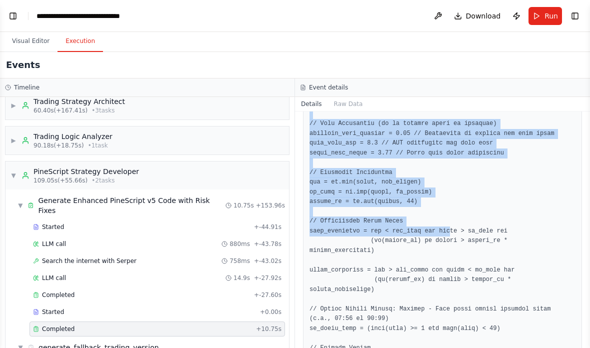
click at [499, 242] on pre at bounding box center [443, 280] width 266 height 537
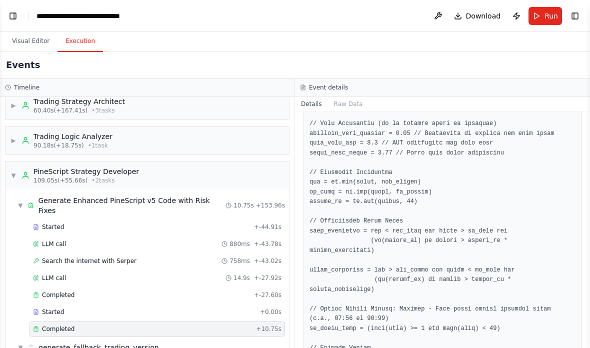
click at [490, 227] on pre at bounding box center [443, 280] width 266 height 537
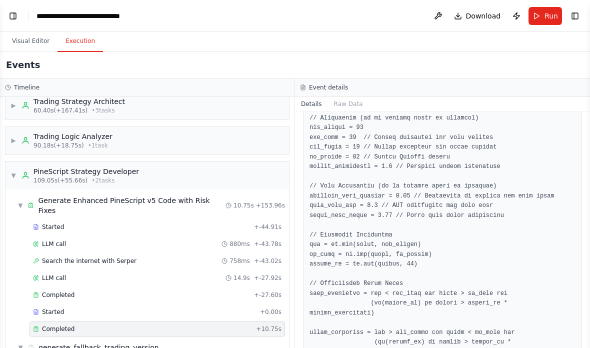
click at [426, 173] on pre at bounding box center [443, 343] width 266 height 537
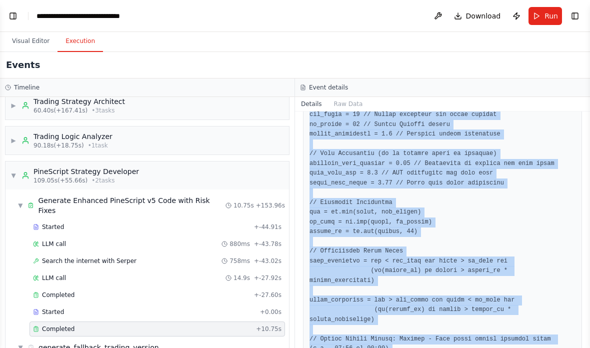
scroll to position [520, 0]
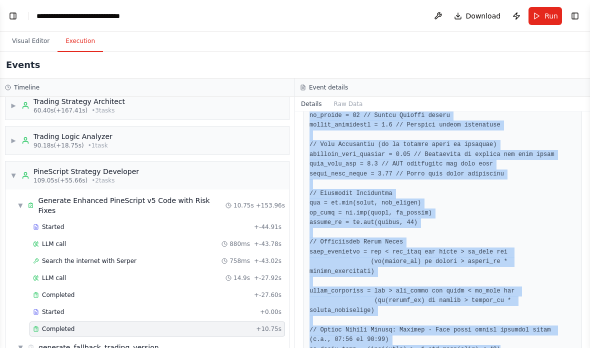
click at [526, 342] on pre at bounding box center [443, 301] width 266 height 537
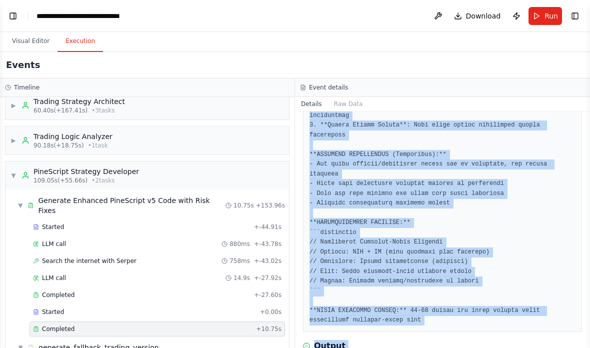
scroll to position [183, 0]
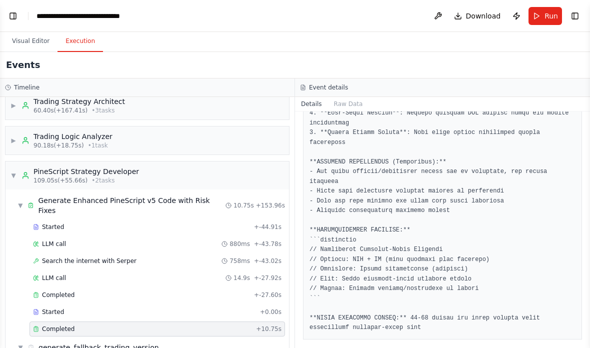
copy pre "```pinescript //@version=5 strategy("Simplified Research-Based Trading Strategy…"
